Goal: Register for event/course

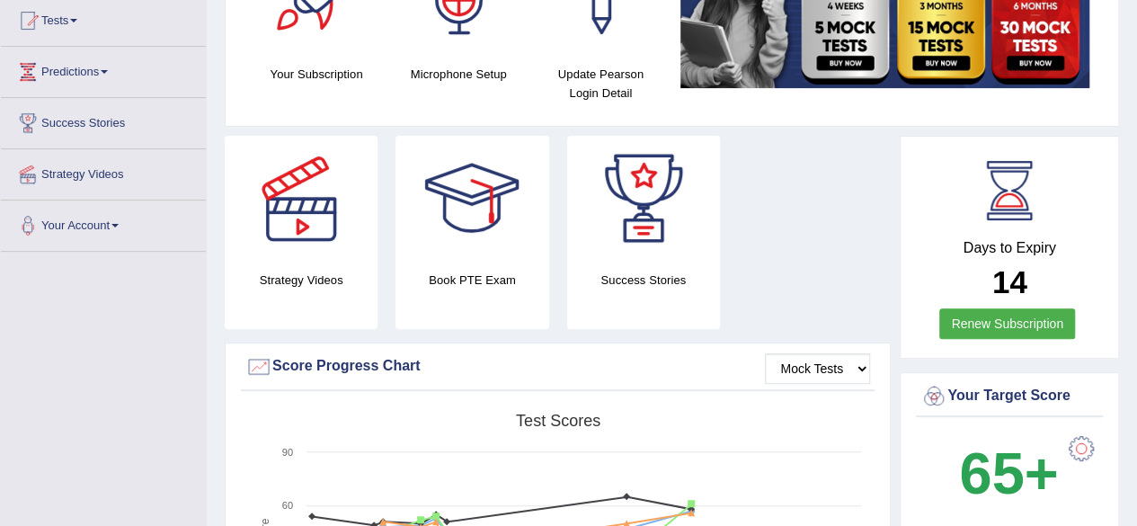
scroll to position [110, 0]
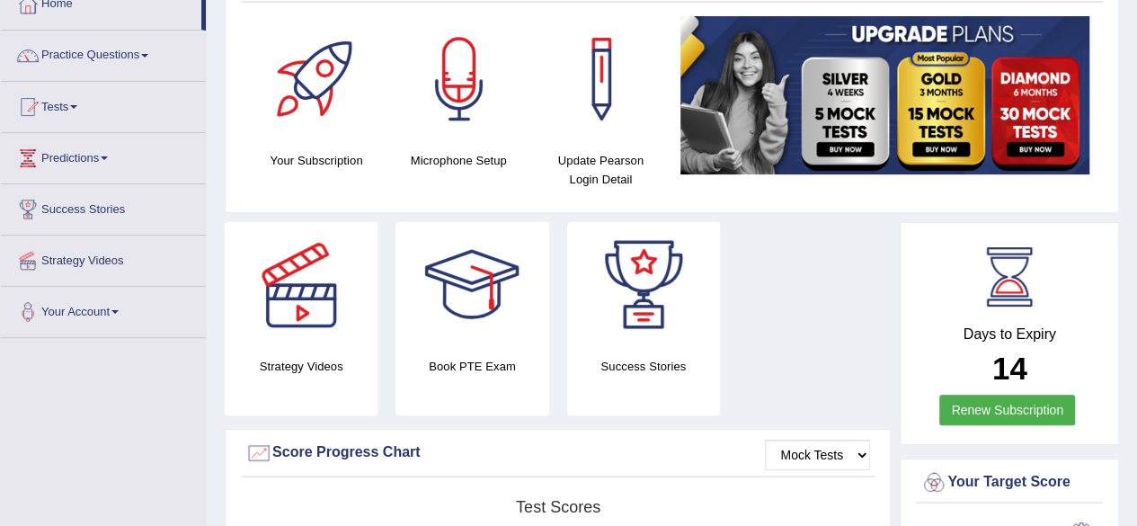
click at [1126, 87] on html "Toggle navigation Home Practice Questions Speaking Practice Read Aloud Repeat S…" at bounding box center [568, 153] width 1137 height 526
click at [140, 67] on link "Practice Questions" at bounding box center [103, 53] width 205 height 45
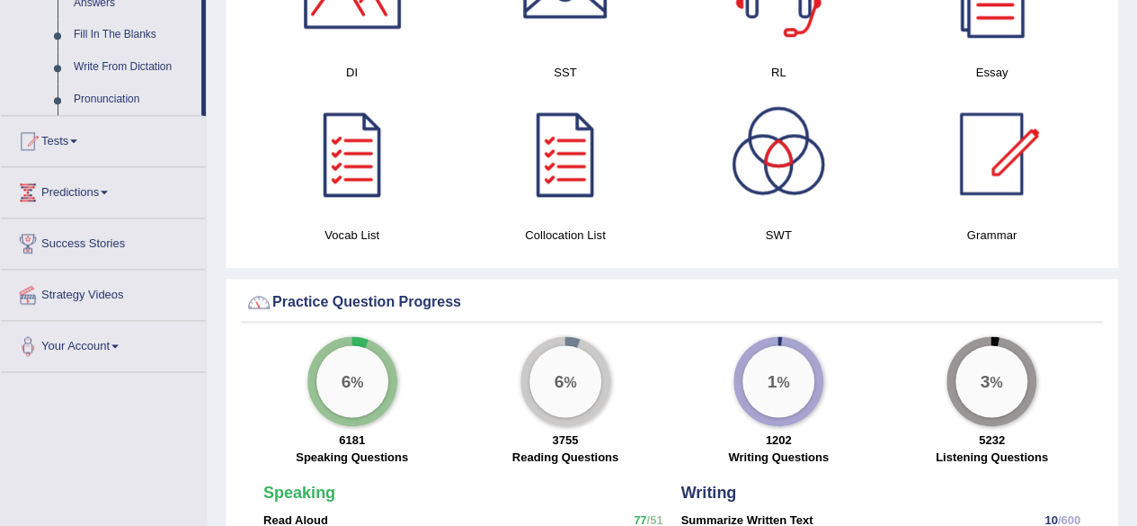
click at [77, 140] on span at bounding box center [73, 141] width 7 height 4
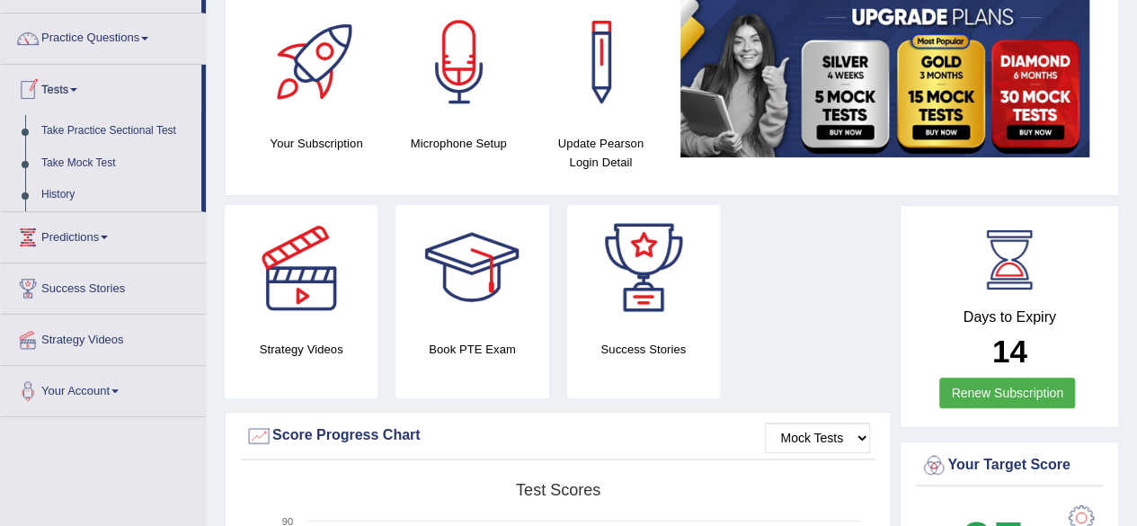
scroll to position [126, 0]
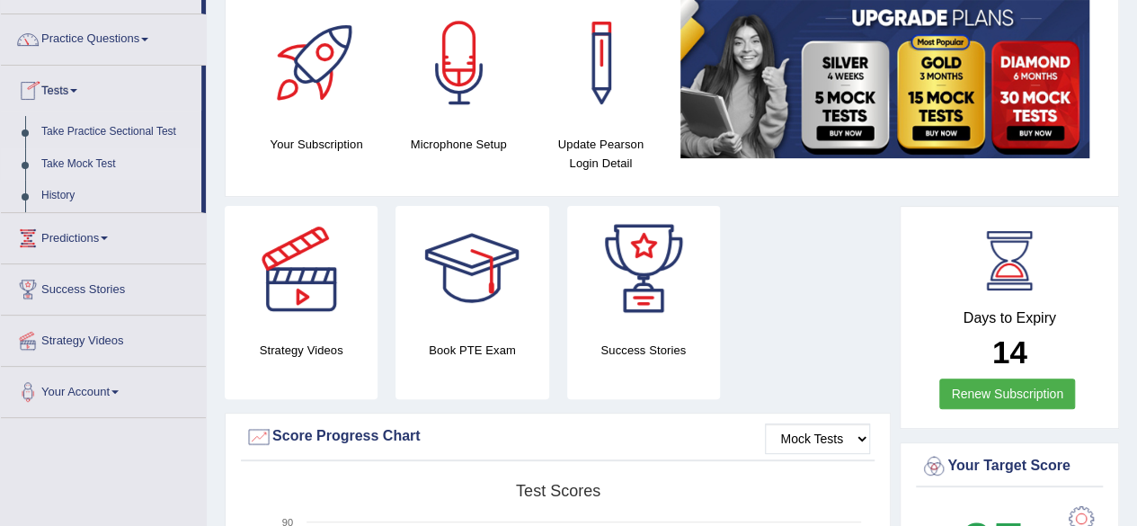
click at [63, 161] on link "Take Mock Test" at bounding box center [117, 164] width 168 height 32
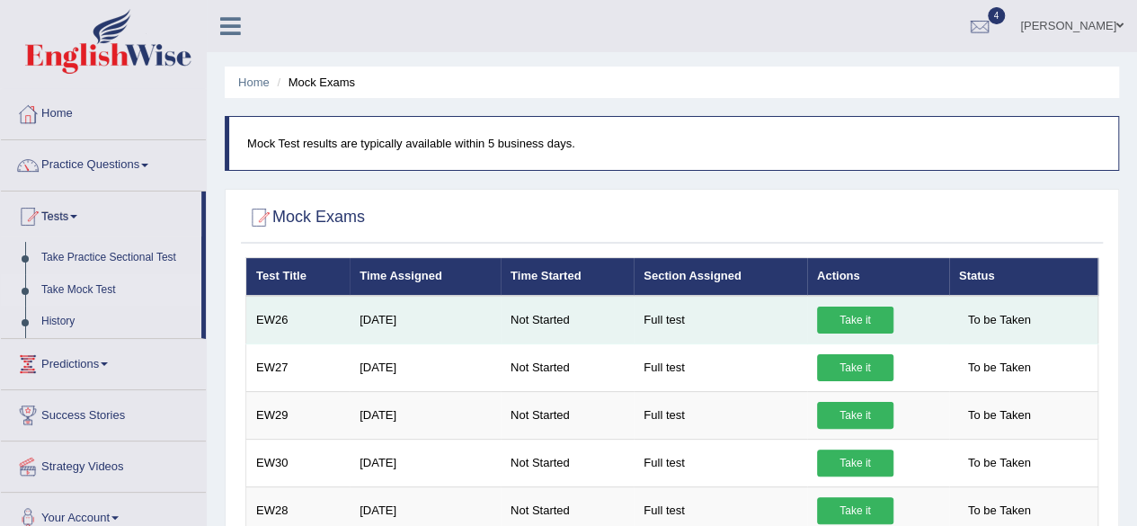
click at [861, 317] on link "Take it" at bounding box center [855, 320] width 76 height 27
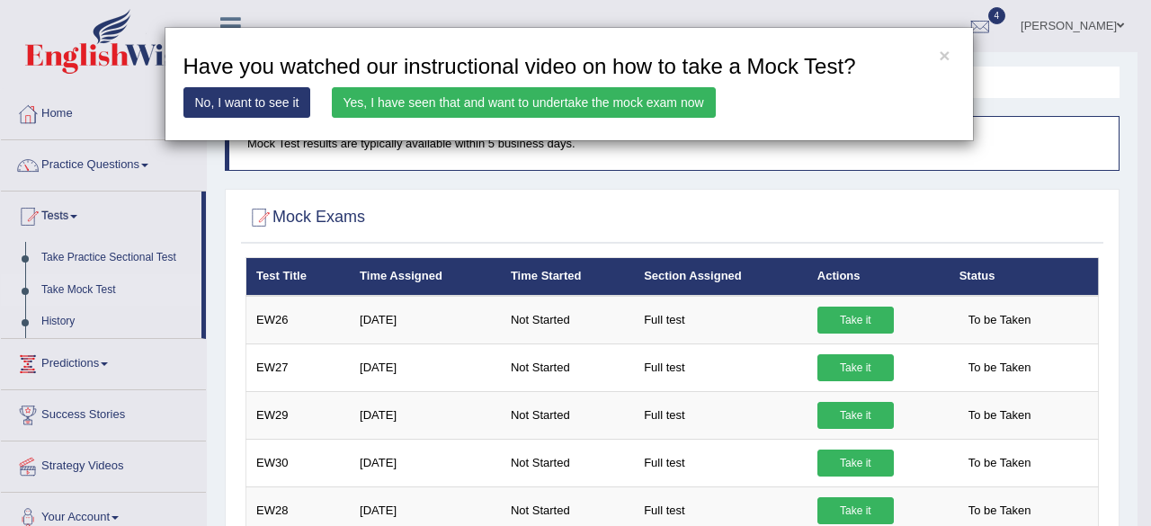
click at [621, 90] on link "Yes, I have seen that and want to undertake the mock exam now" at bounding box center [524, 102] width 384 height 31
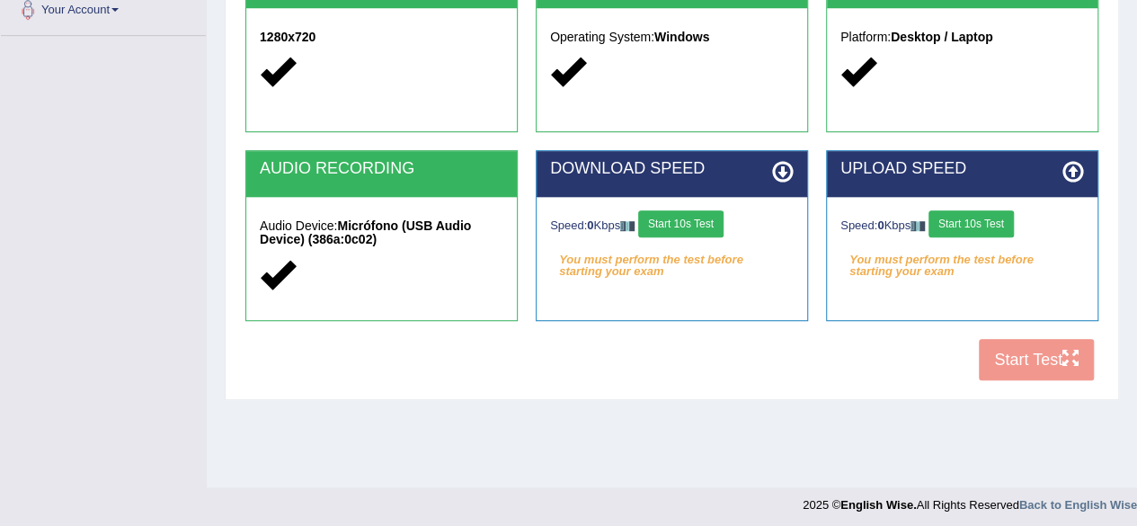
scroll to position [417, 0]
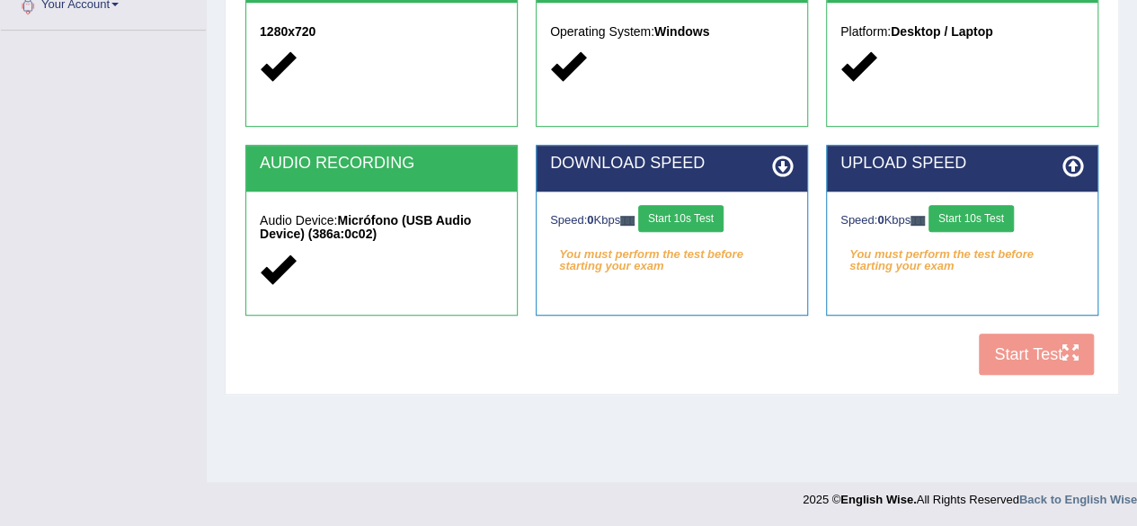
click at [710, 218] on button "Start 10s Test" at bounding box center [680, 218] width 85 height 27
click at [739, 218] on button "Start 10s Test" at bounding box center [699, 218] width 85 height 27
click at [960, 216] on button "Start 10s Test" at bounding box center [971, 218] width 85 height 27
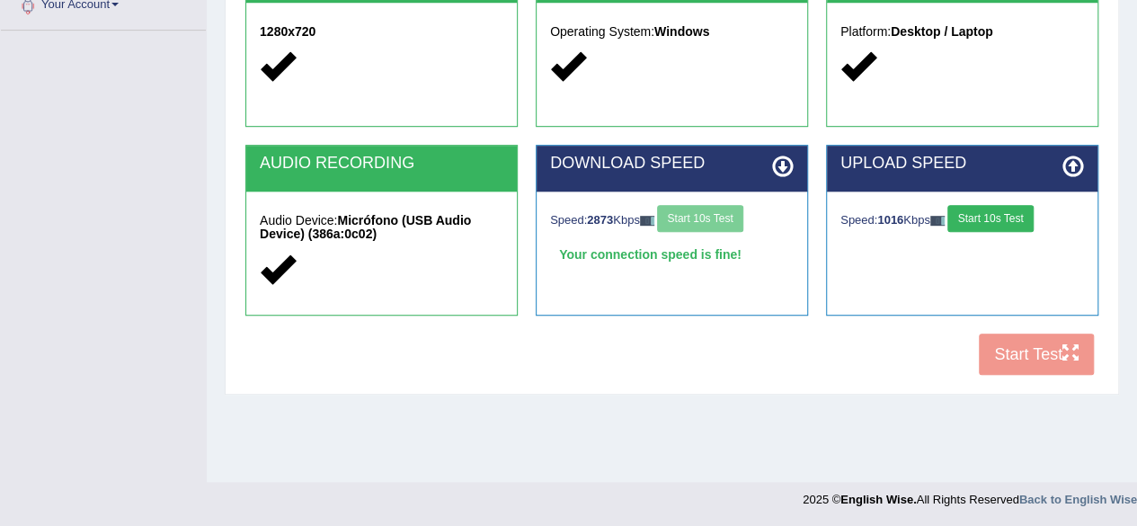
click at [991, 213] on button "Start 10s Test" at bounding box center [990, 218] width 85 height 27
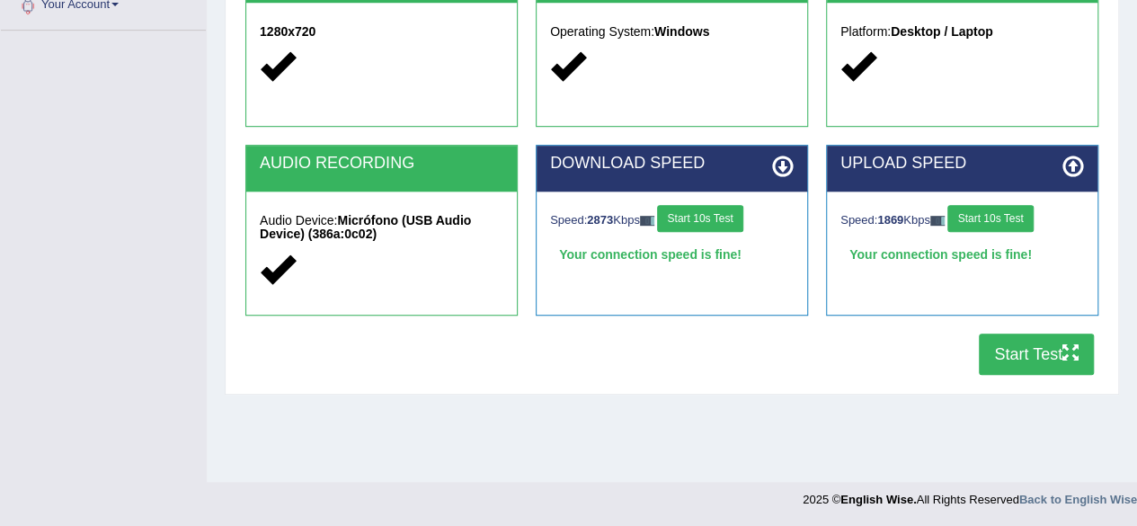
click at [1047, 371] on button "Start Test" at bounding box center [1036, 354] width 115 height 41
